Goal: Check status: Check status

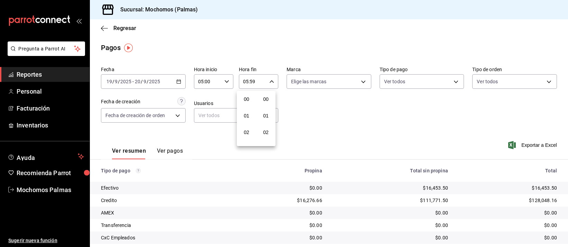
scroll to position [932, 0]
drag, startPoint x: 356, startPoint y: 182, endPoint x: 350, endPoint y: 176, distance: 7.8
click at [354, 182] on div at bounding box center [284, 123] width 568 height 247
click at [271, 80] on icon "button" at bounding box center [272, 81] width 5 height 5
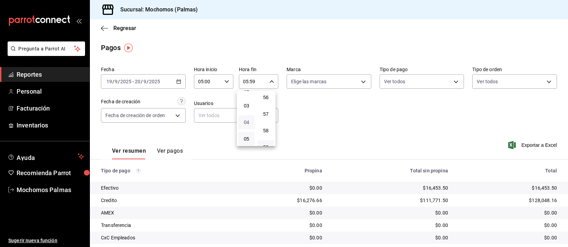
click at [247, 120] on span "04" at bounding box center [247, 123] width 8 height 6
type input "04:59"
click at [338, 113] on div at bounding box center [284, 123] width 568 height 247
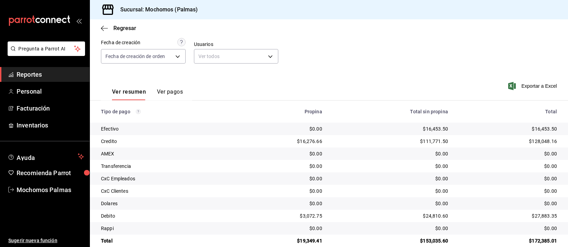
scroll to position [70, 0]
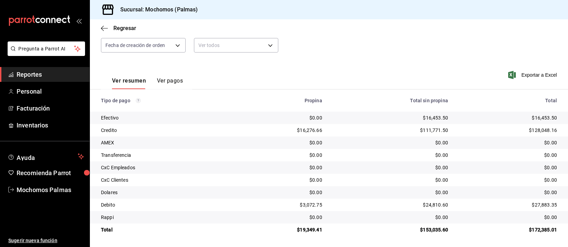
click at [337, 113] on td "$16,453.50" at bounding box center [391, 118] width 126 height 12
click at [275, 112] on td "$0.00" at bounding box center [281, 118] width 93 height 12
click at [328, 146] on td "$0.00" at bounding box center [391, 143] width 126 height 12
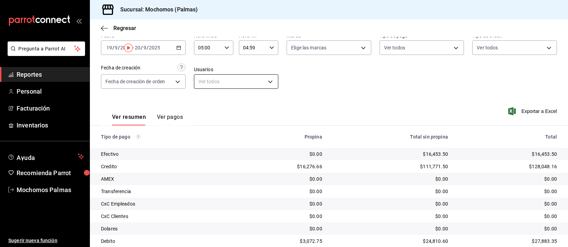
scroll to position [0, 0]
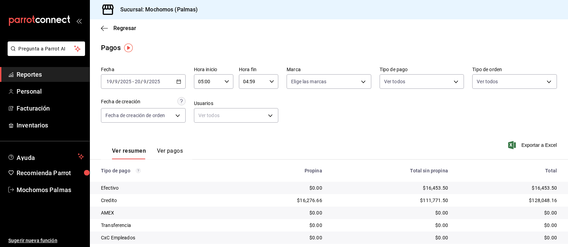
click at [177, 83] on \(Stroke\) "button" at bounding box center [179, 82] width 4 height 4
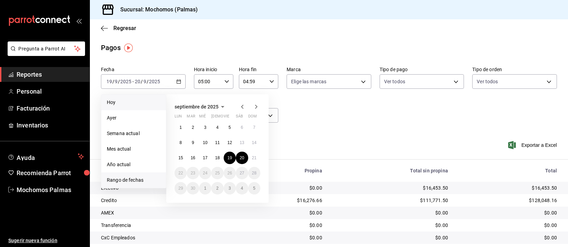
click at [112, 104] on span "Hoy" at bounding box center [134, 102] width 54 height 7
type input "00:00"
type input "23:59"
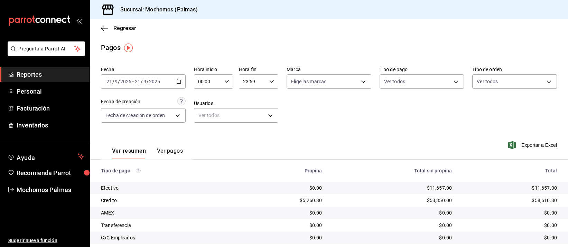
click at [227, 82] on icon "button" at bounding box center [227, 81] width 5 height 5
click at [202, 121] on span "04" at bounding box center [202, 123] width 8 height 6
click at [359, 126] on div at bounding box center [284, 123] width 568 height 247
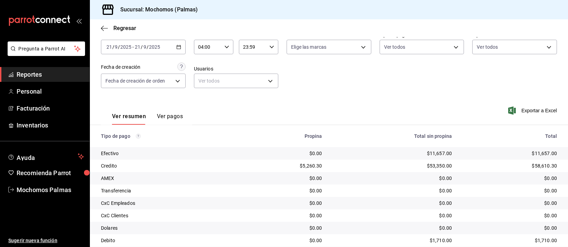
scroll to position [70, 0]
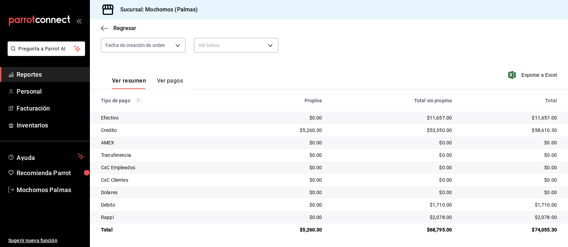
click at [361, 125] on td "$53,350.00" at bounding box center [393, 130] width 130 height 12
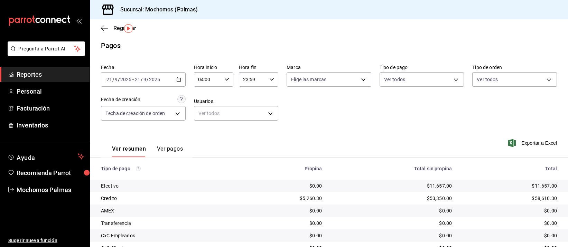
scroll to position [0, 0]
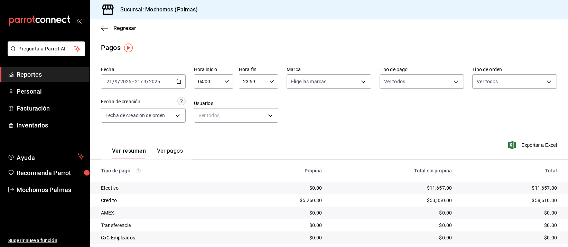
click at [225, 81] on icon "button" at bounding box center [227, 81] width 5 height 5
click at [200, 118] on button "08" at bounding box center [202, 124] width 17 height 14
type input "08:00"
click at [353, 117] on div at bounding box center [284, 123] width 568 height 247
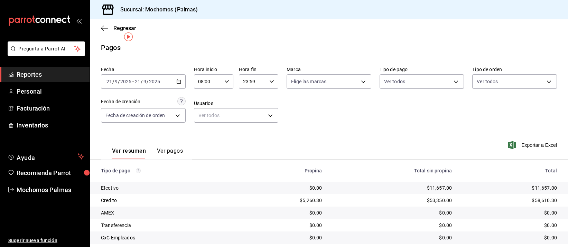
scroll to position [70, 0]
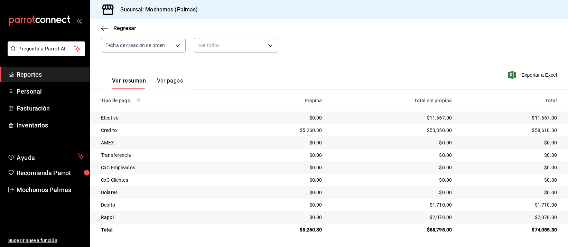
click at [353, 124] on td "$11,657.00" at bounding box center [393, 118] width 130 height 12
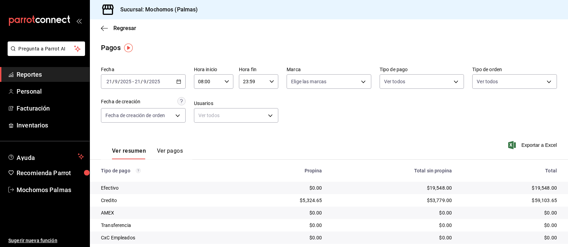
click at [391, 195] on td "$53,779.00" at bounding box center [393, 200] width 130 height 12
click at [178, 81] on icon "button" at bounding box center [178, 81] width 5 height 5
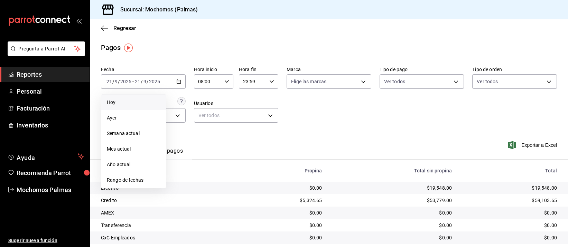
click at [120, 99] on span "Hoy" at bounding box center [134, 102] width 54 height 7
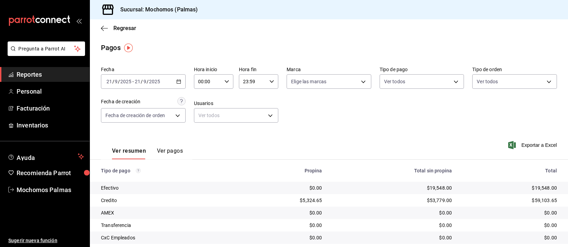
click at [227, 85] on div "00:00 Hora inicio" at bounding box center [213, 81] width 39 height 15
click at [203, 122] on span "04" at bounding box center [202, 123] width 8 height 6
type input "04:00"
click at [379, 176] on div at bounding box center [284, 123] width 568 height 247
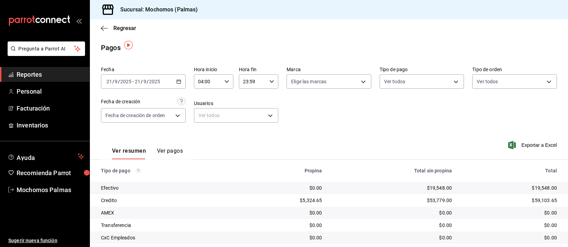
scroll to position [70, 0]
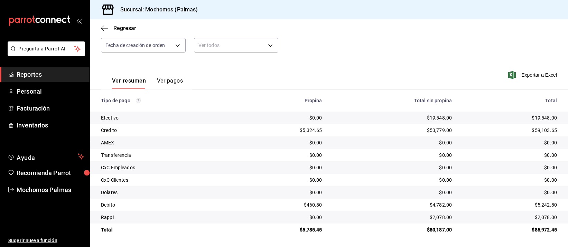
click at [378, 175] on td "$0.00" at bounding box center [393, 180] width 130 height 12
click at [377, 172] on td "$0.00" at bounding box center [393, 168] width 130 height 12
click at [376, 165] on div "$0.00" at bounding box center [393, 167] width 119 height 7
